Goal: Information Seeking & Learning: Learn about a topic

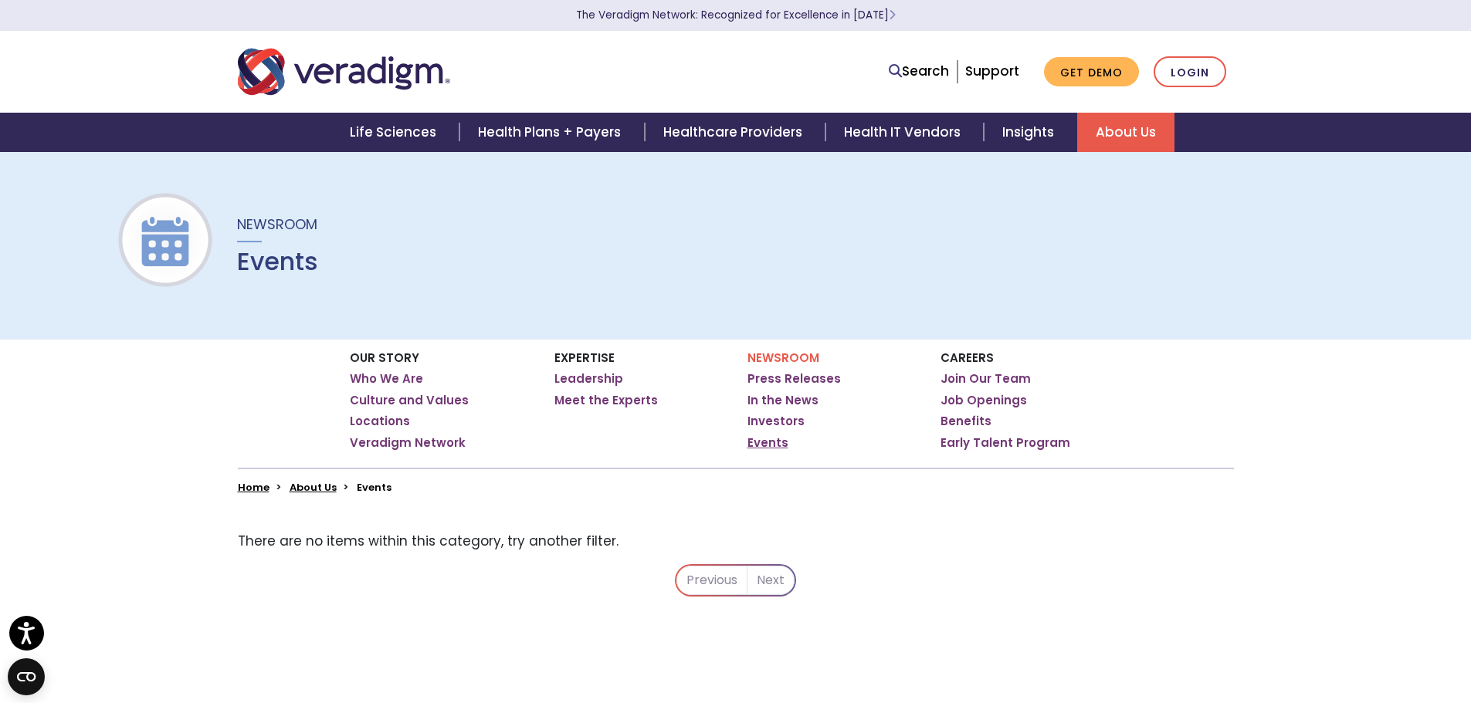
click at [769, 443] on link "Events" at bounding box center [767, 442] width 41 height 15
